Goal: Find contact information: Find contact information

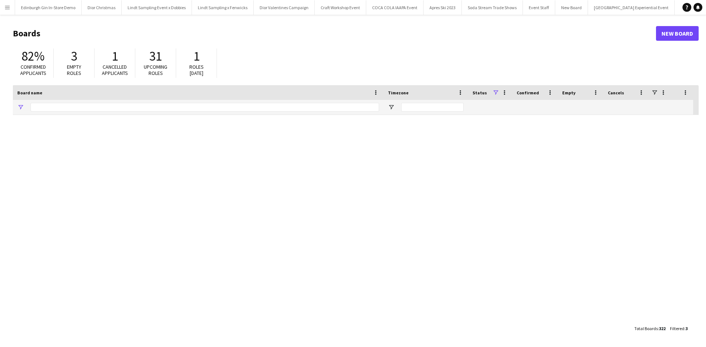
type input "**********"
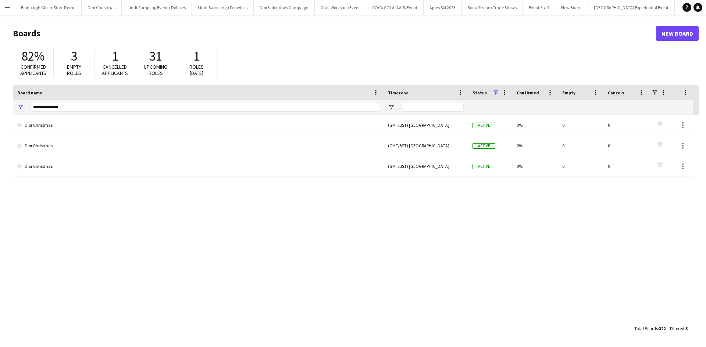
click at [13, 7] on button "Menu" at bounding box center [7, 7] width 15 height 15
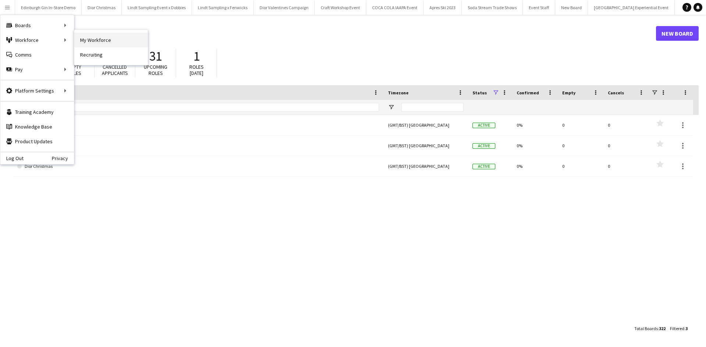
click at [89, 40] on link "My Workforce" at bounding box center [110, 40] width 73 height 15
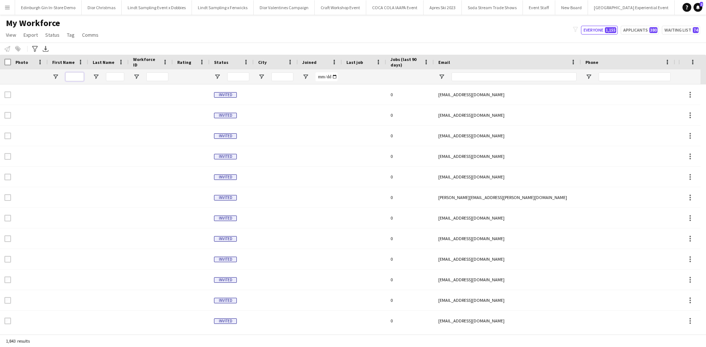
click at [79, 75] on input "First Name Filter Input" at bounding box center [74, 76] width 18 height 9
type input "******"
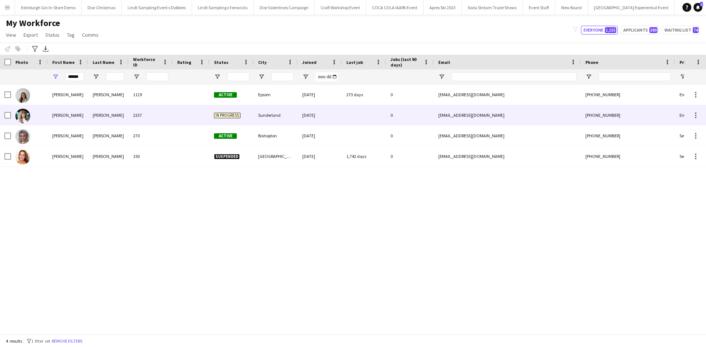
click at [65, 115] on div "[PERSON_NAME]" at bounding box center [68, 115] width 40 height 20
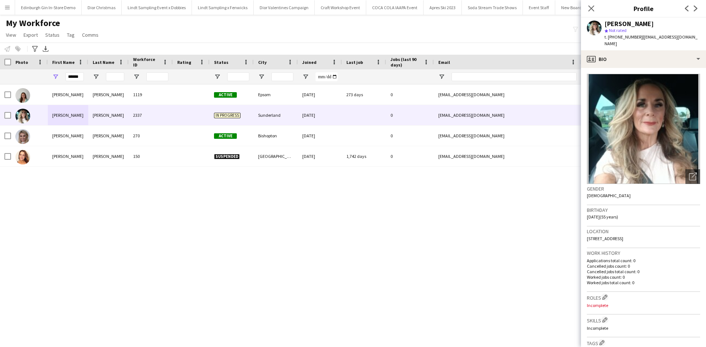
click at [493, 241] on div "[PERSON_NAME] 1119 Active Epsom [DATE] 273 days 0 [EMAIL_ADDRESS][DOMAIN_NAME] …" at bounding box center [341, 207] width 683 height 244
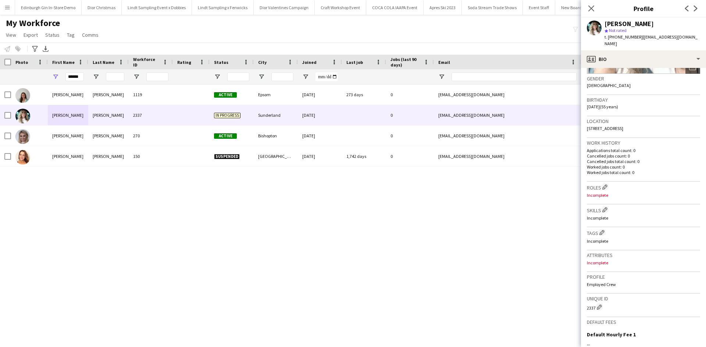
scroll to position [203, 0]
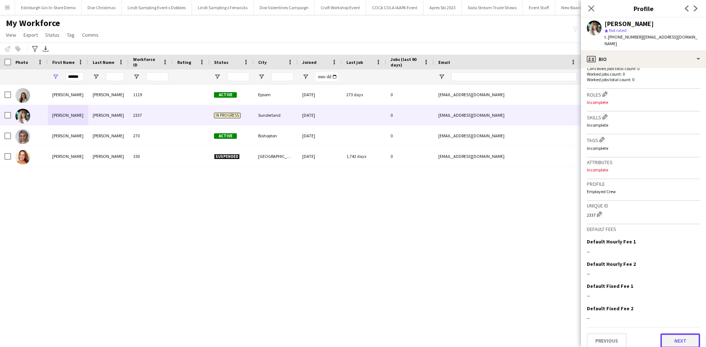
click at [671, 334] on button "Next" at bounding box center [680, 341] width 40 height 15
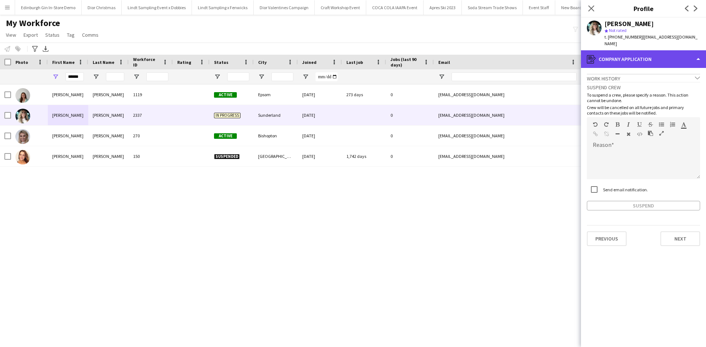
click at [658, 56] on div "register Company application" at bounding box center [643, 59] width 125 height 18
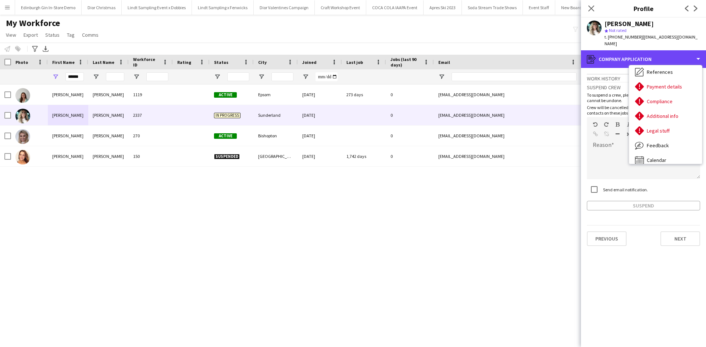
scroll to position [84, 0]
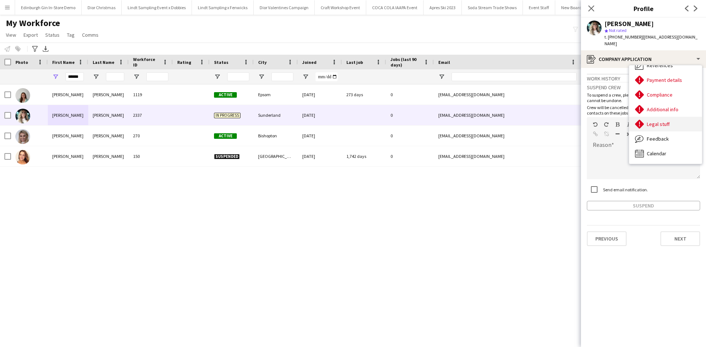
click at [679, 118] on div "Legal stuff Legal stuff" at bounding box center [665, 124] width 73 height 15
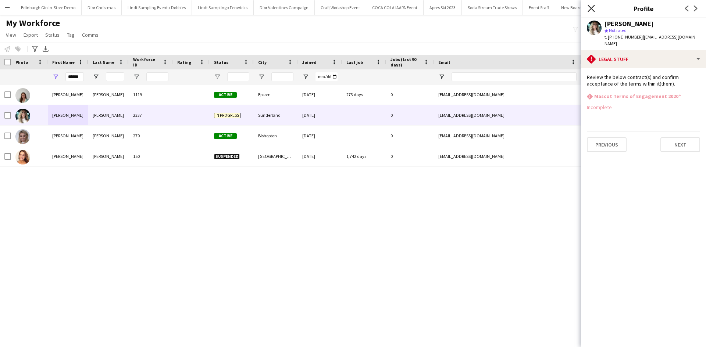
click at [590, 10] on icon "Close pop-in" at bounding box center [590, 8] width 7 height 7
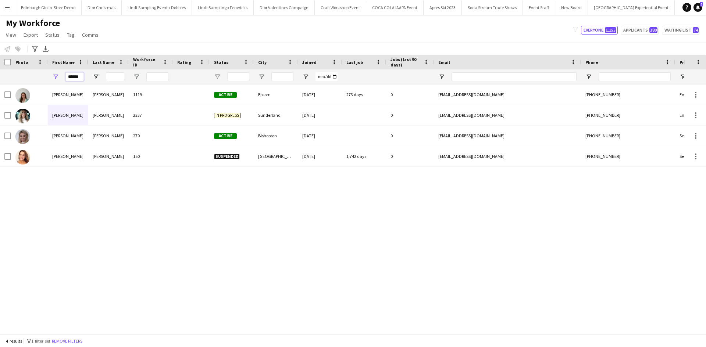
drag, startPoint x: 82, startPoint y: 78, endPoint x: 65, endPoint y: 69, distance: 18.6
click at [66, 69] on div "******" at bounding box center [74, 76] width 18 height 15
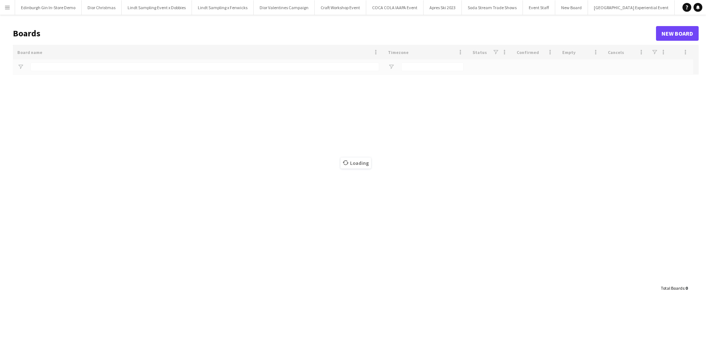
type input "**********"
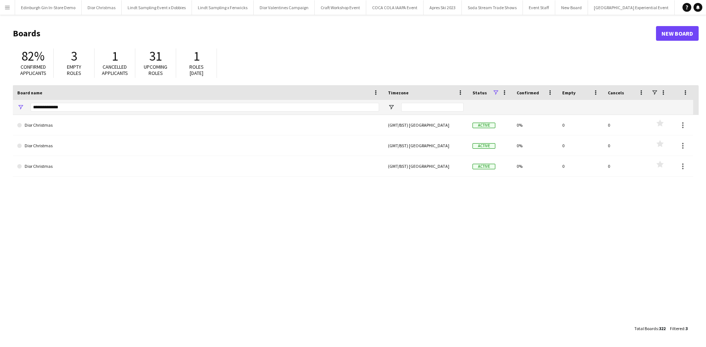
click at [12, 11] on button "Menu" at bounding box center [7, 7] width 15 height 15
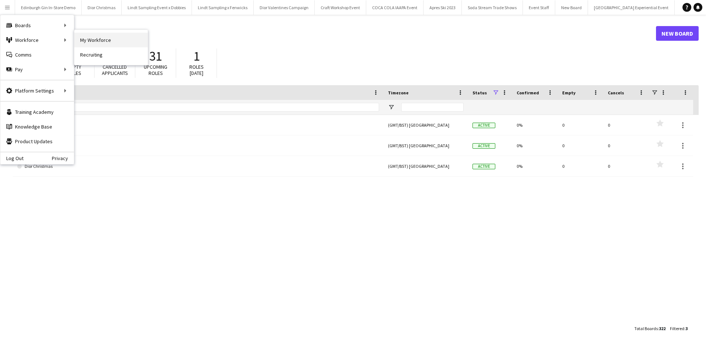
click at [82, 37] on link "My Workforce" at bounding box center [110, 40] width 73 height 15
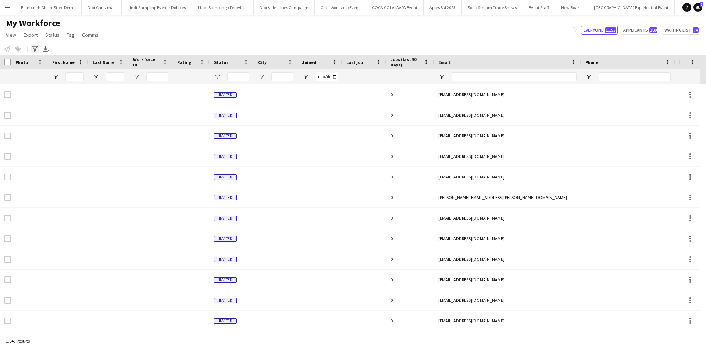
click at [33, 47] on icon "Advanced filters" at bounding box center [35, 49] width 6 height 6
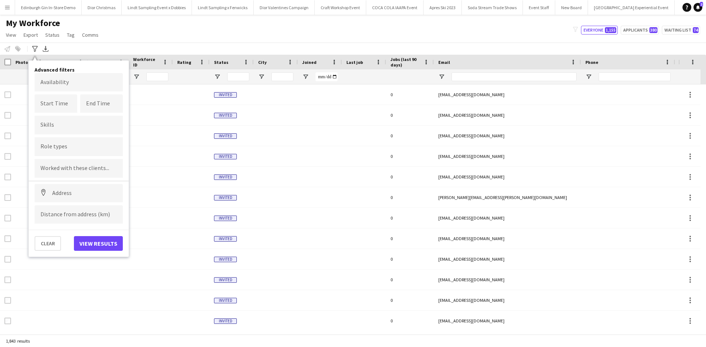
click at [98, 46] on div "Notify workforce Add to tag Select at least one crew to tag him or her. Advance…" at bounding box center [353, 49] width 706 height 12
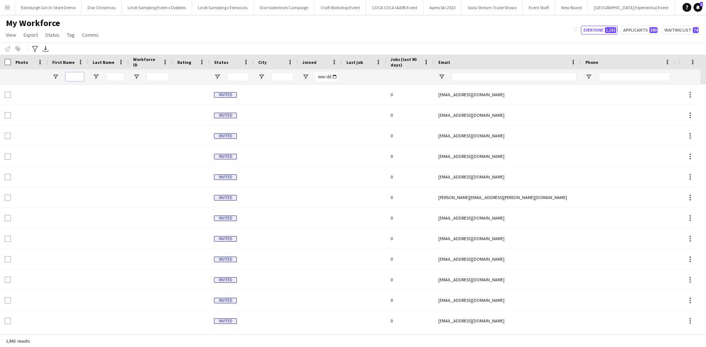
click at [76, 77] on input "First Name Filter Input" at bounding box center [74, 76] width 18 height 9
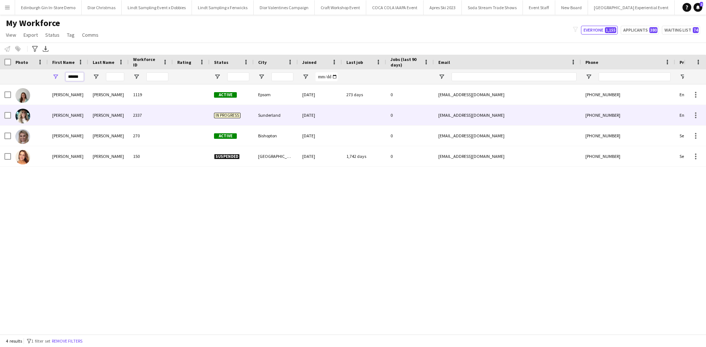
type input "******"
click at [56, 115] on div "[PERSON_NAME]" at bounding box center [68, 115] width 40 height 20
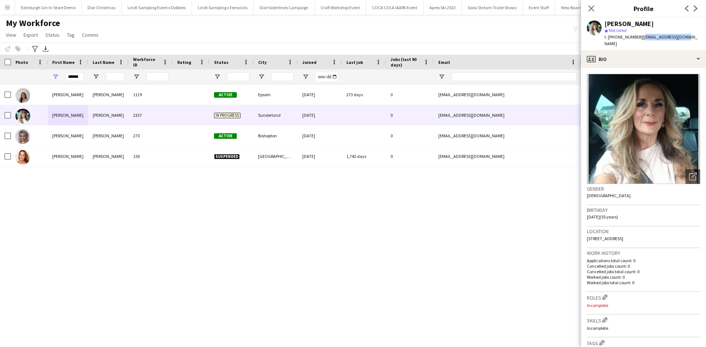
drag, startPoint x: 642, startPoint y: 39, endPoint x: 702, endPoint y: 35, distance: 60.7
click at [702, 35] on app-profile-header "Nicola Leonard star Not rated t. +4407496049983 | nikkilnrd@gmail.com" at bounding box center [643, 34] width 125 height 33
copy span "[EMAIL_ADDRESS][DOMAIN_NAME]"
